Goal: Information Seeking & Learning: Learn about a topic

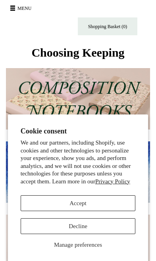
click at [34, 199] on button "Accept" at bounding box center [78, 204] width 115 height 16
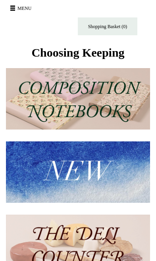
click at [12, 10] on span at bounding box center [12, 10] width 5 height 1
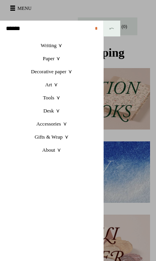
click at [43, 154] on link "About +" at bounding box center [51, 150] width 103 height 13
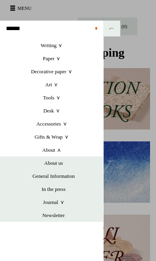
click at [133, 196] on link at bounding box center [78, 130] width 156 height 261
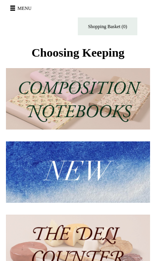
click at [15, 10] on button "Menu" at bounding box center [22, 8] width 28 height 13
click at [13, 9] on button "Menu" at bounding box center [22, 8] width 28 height 13
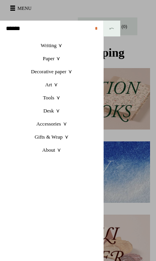
click at [47, 149] on link "About +" at bounding box center [51, 150] width 103 height 13
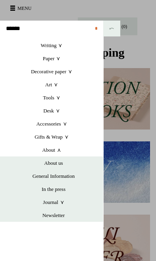
click at [35, 175] on link "General Information" at bounding box center [53, 176] width 99 height 13
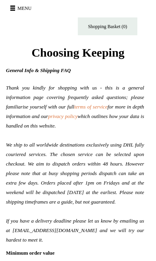
click at [12, 11] on button "Menu" at bounding box center [22, 8] width 28 height 13
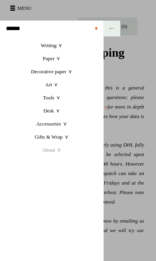
click at [42, 151] on link "About +" at bounding box center [51, 150] width 103 height 13
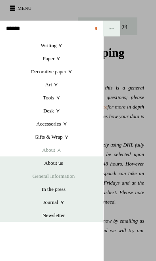
click at [45, 163] on link "About us" at bounding box center [53, 163] width 99 height 13
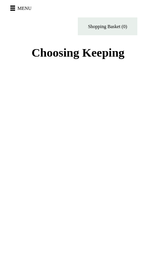
click at [15, 10] on button "Menu" at bounding box center [22, 8] width 28 height 13
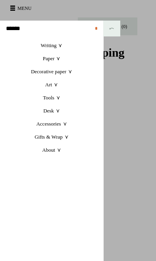
click at [42, 149] on link "About +" at bounding box center [51, 150] width 103 height 13
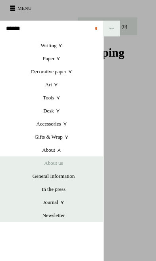
click at [45, 200] on link "Journal +" at bounding box center [53, 202] width 99 height 13
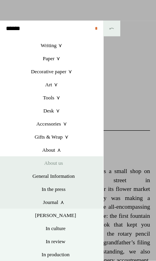
scroll to position [155, 0]
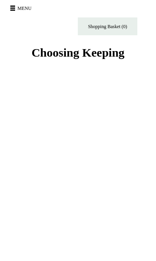
scroll to position [23, 0]
